Goal: Information Seeking & Learning: Compare options

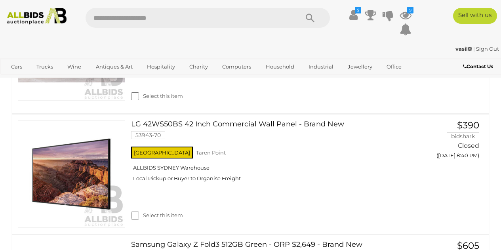
scroll to position [1020, 0]
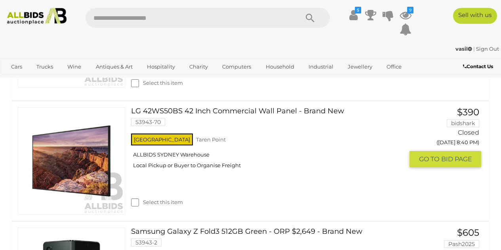
click at [67, 156] on link at bounding box center [71, 160] width 107 height 107
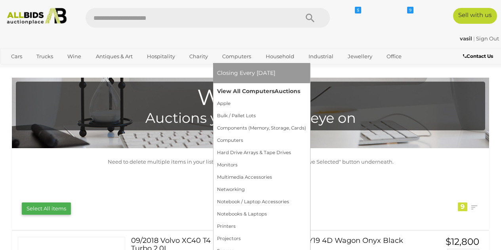
click at [243, 97] on link "View All Computers Auctions" at bounding box center [261, 91] width 89 height 12
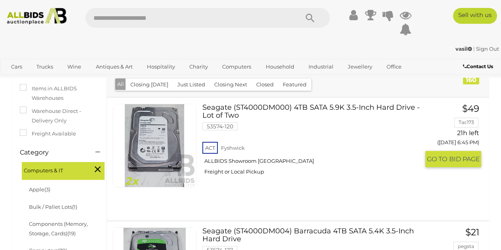
scroll to position [117, 0]
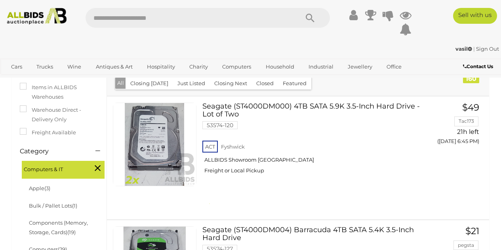
click at [180, 78] on button "Just Listed" at bounding box center [191, 83] width 37 height 12
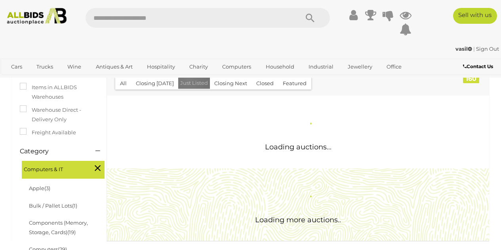
scroll to position [0, 0]
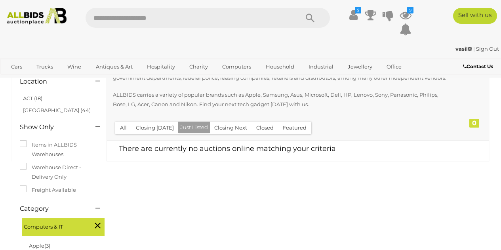
scroll to position [60, 0]
click at [155, 128] on button "Closing [DATE]" at bounding box center [155, 127] width 48 height 12
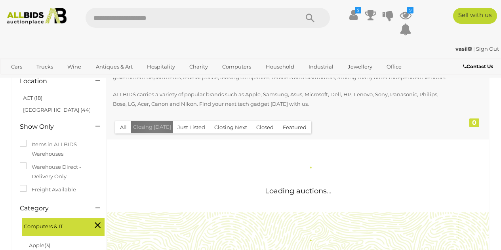
scroll to position [0, 0]
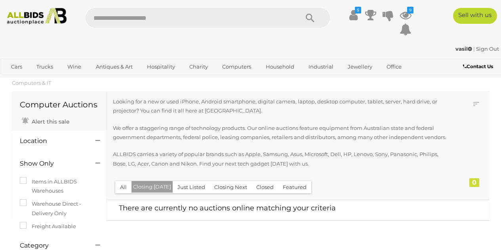
click at [126, 185] on button "All" at bounding box center [123, 187] width 16 height 12
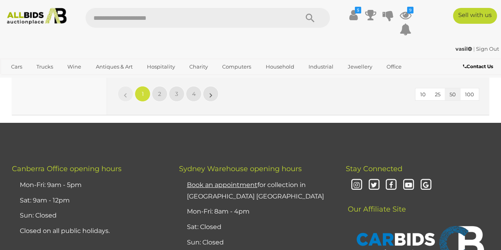
scroll to position [6315, 0]
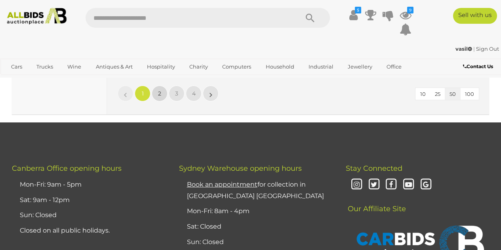
click at [160, 92] on span "2" at bounding box center [159, 93] width 3 height 7
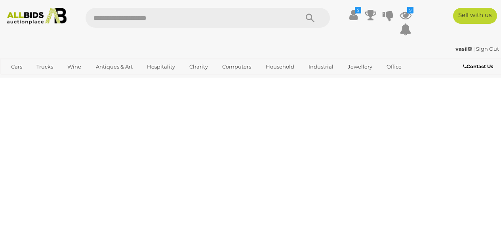
scroll to position [133, 0]
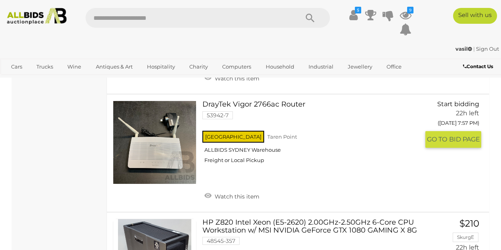
scroll to position [4549, 0]
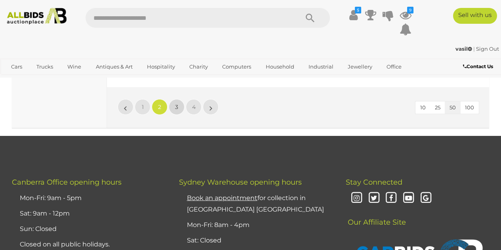
click at [171, 100] on link "3" at bounding box center [177, 107] width 16 height 16
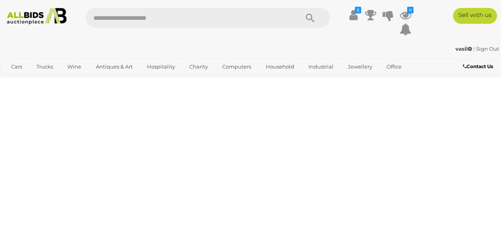
scroll to position [133, 0]
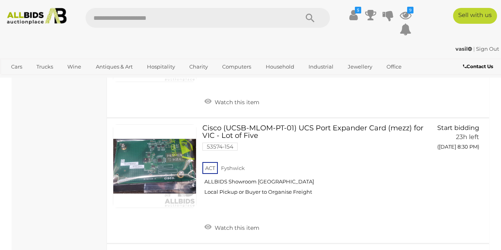
scroll to position [2361, 0]
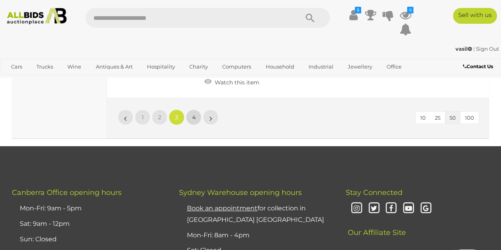
click at [194, 114] on span "4" at bounding box center [194, 117] width 4 height 7
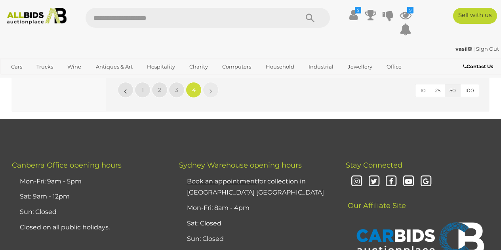
scroll to position [1370, 0]
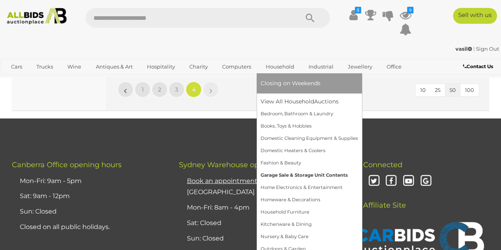
click at [294, 175] on link "Garage Sale & Storage Unit Contents" at bounding box center [309, 175] width 97 height 12
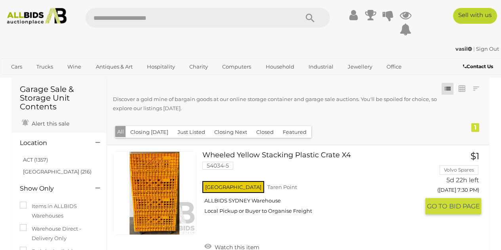
scroll to position [13, 0]
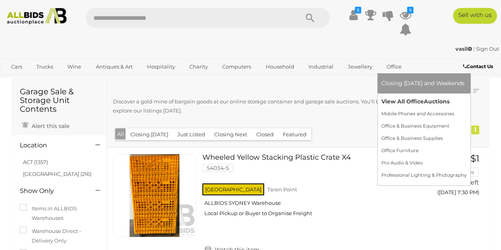
click at [396, 101] on link "View All Office Auctions" at bounding box center [423, 101] width 85 height 12
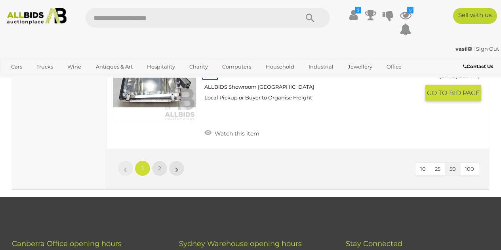
scroll to position [5998, 0]
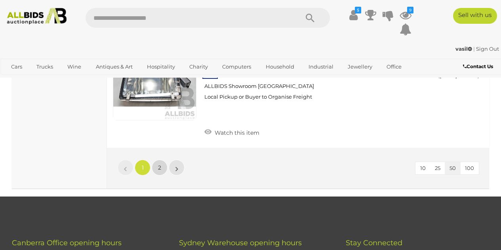
click at [160, 164] on span "2" at bounding box center [159, 167] width 3 height 7
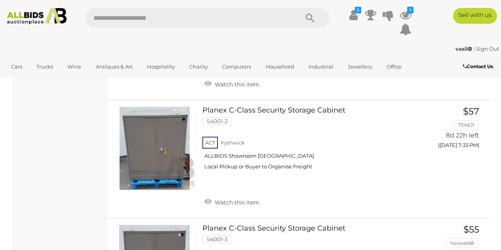
scroll to position [633, 0]
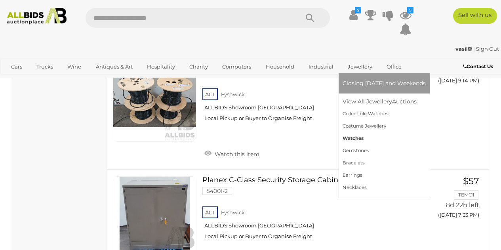
click at [355, 138] on link "Watches" at bounding box center [384, 138] width 83 height 12
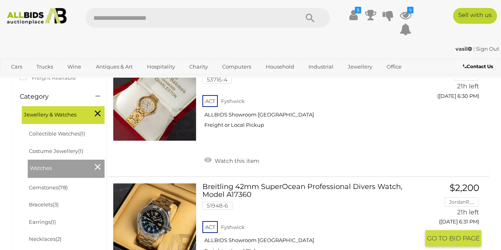
scroll to position [172, 0]
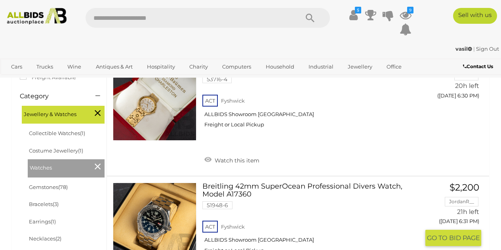
click at [259, 180] on div "Breitling 42mm SuperOcean Professional Divers Watch, Model A17360 51948-6 ACT F…" at bounding box center [298, 239] width 394 height 125
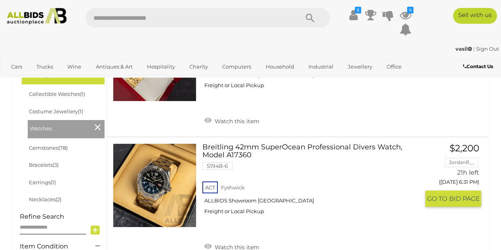
scroll to position [212, 0]
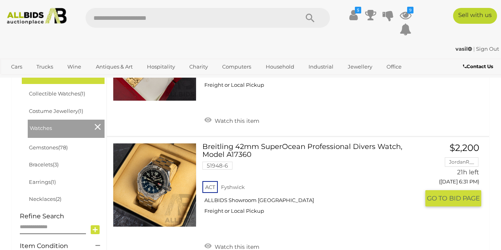
click at [279, 147] on link "Breitling 42mm SuperOcean Professional Divers Watch, Model A17360 51948-6 ACT F…" at bounding box center [313, 181] width 211 height 77
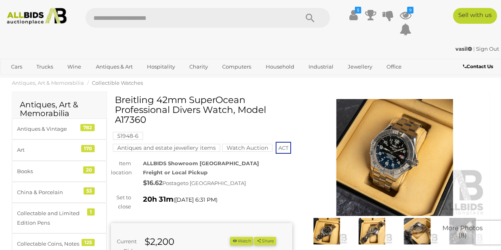
click at [404, 149] on img at bounding box center [394, 157] width 181 height 117
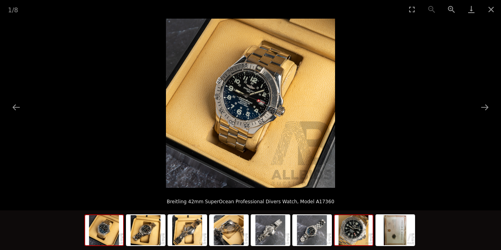
click at [364, 236] on img at bounding box center [354, 230] width 38 height 30
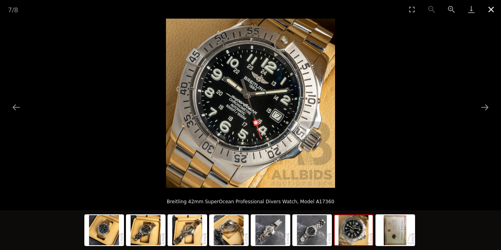
click at [490, 8] on button "Close gallery" at bounding box center [491, 9] width 20 height 19
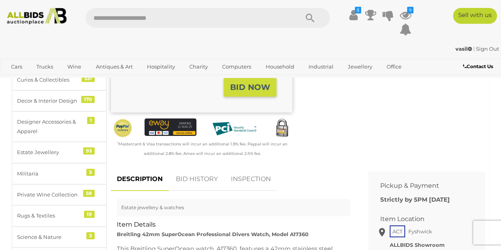
scroll to position [252, 0]
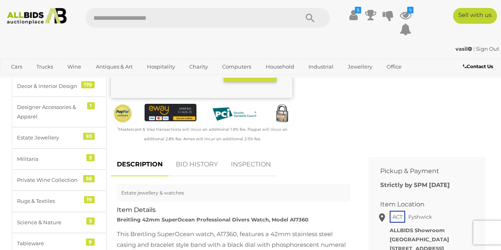
click at [189, 173] on link "BID HISTORY" at bounding box center [197, 164] width 54 height 23
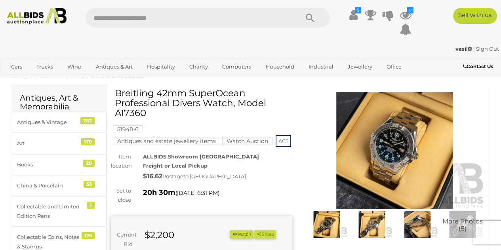
scroll to position [0, 0]
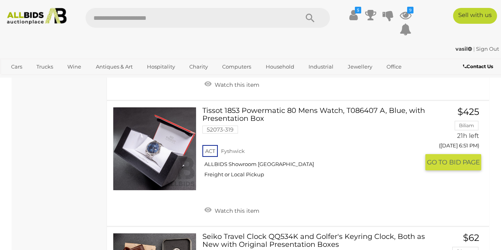
scroll to position [2506, 0]
click at [170, 145] on link at bounding box center [155, 149] width 84 height 84
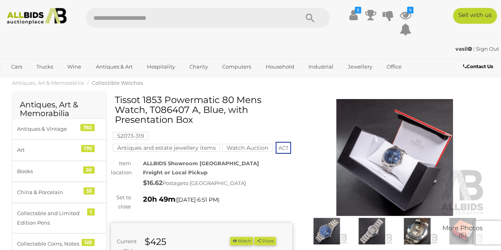
click at [364, 172] on img at bounding box center [394, 157] width 181 height 117
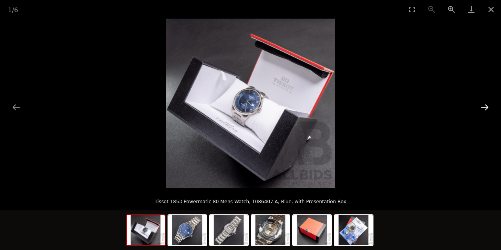
click at [486, 103] on button "Next slide" at bounding box center [485, 106] width 17 height 15
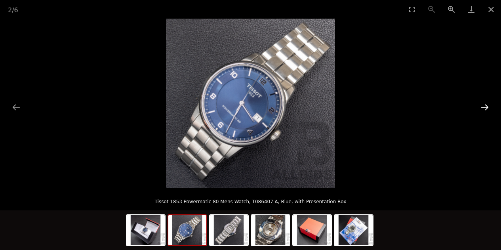
click at [486, 103] on button "Next slide" at bounding box center [485, 106] width 17 height 15
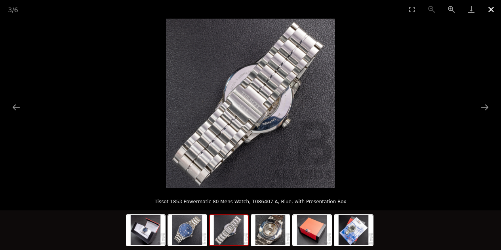
click at [492, 11] on button "Close gallery" at bounding box center [491, 9] width 20 height 19
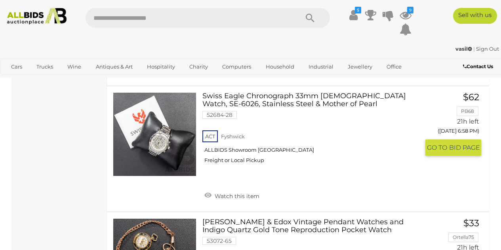
scroll to position [3276, 0]
click at [167, 139] on link at bounding box center [155, 134] width 84 height 84
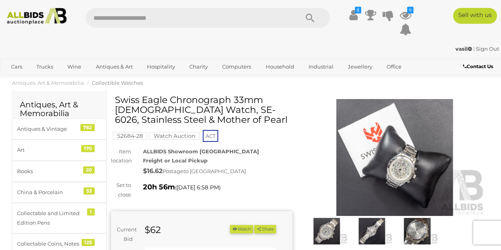
click at [423, 146] on img at bounding box center [394, 157] width 181 height 117
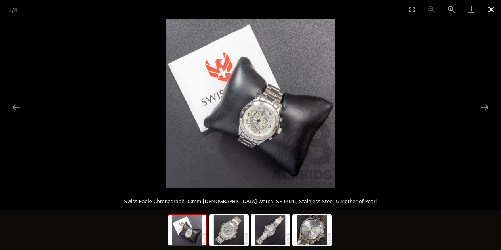
click at [490, 7] on button "Close gallery" at bounding box center [491, 9] width 20 height 19
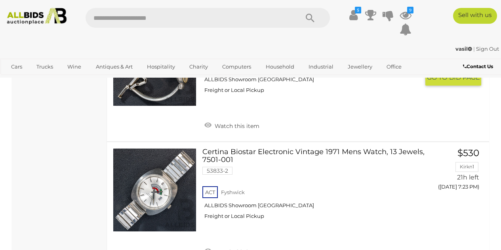
scroll to position [6257, 0]
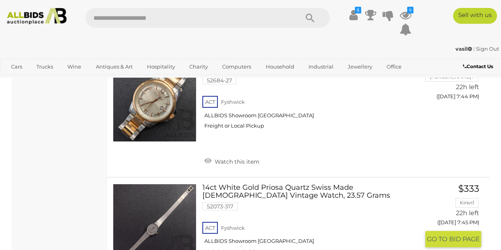
scroll to position [2249, 0]
